Goal: Information Seeking & Learning: Learn about a topic

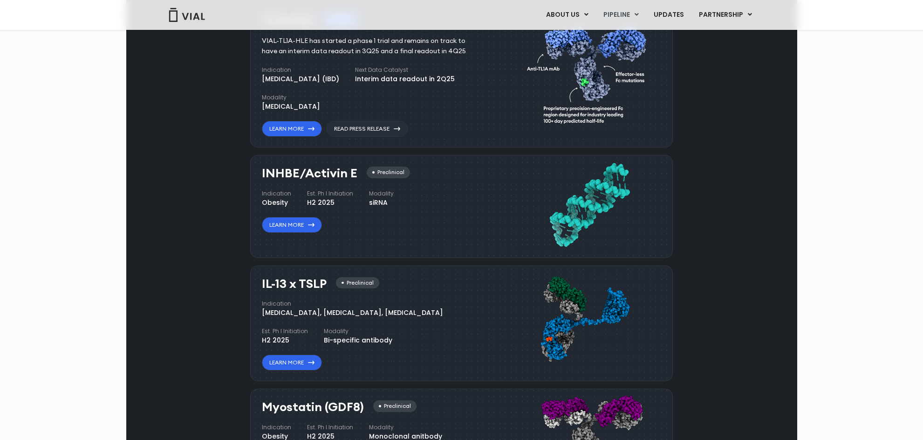
scroll to position [729, 0]
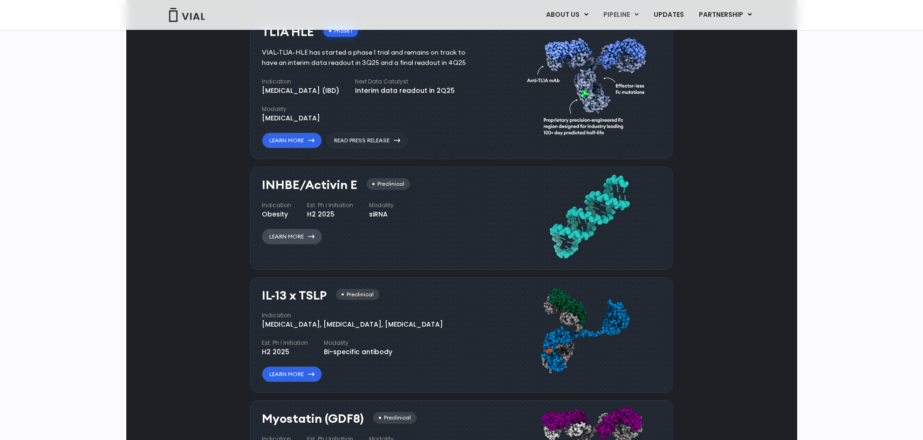
click at [305, 239] on link "Learn More" at bounding box center [292, 236] width 60 height 16
